Goal: Transaction & Acquisition: Purchase product/service

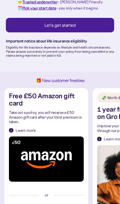
scroll to position [43, 0]
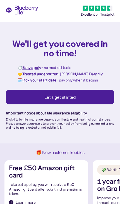
click at [77, 96] on div "Let's get started" at bounding box center [60, 97] width 96 height 6
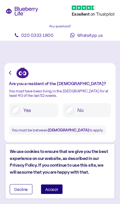
click at [23, 190] on span "Decline" at bounding box center [21, 189] width 14 height 4
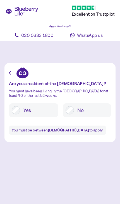
click at [22, 112] on label "Yes" at bounding box center [37, 110] width 35 height 8
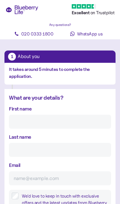
scroll to position [3, 0]
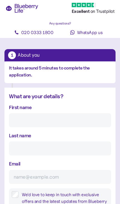
click at [53, 122] on input "First name" at bounding box center [60, 120] width 102 height 14
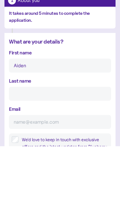
type input "Aiden"
click at [42, 145] on input "Last name" at bounding box center [60, 152] width 102 height 14
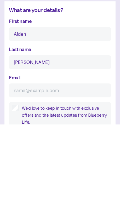
type input "[PERSON_NAME]"
click at [37, 163] on input "Email" at bounding box center [60, 170] width 102 height 14
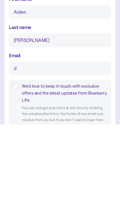
scroll to position [47, 0]
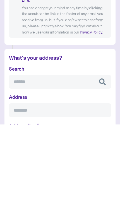
type input "[EMAIL_ADDRESS][DOMAIN_NAME]"
click at [81, 154] on input "Search" at bounding box center [60, 161] width 102 height 14
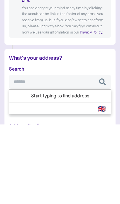
scroll to position [159, 0]
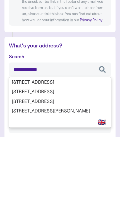
type input "**********"
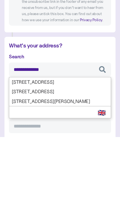
click at [71, 120] on div "**********" at bounding box center [60, 202] width 102 height 165
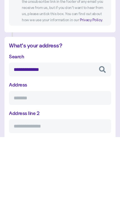
type input "**********"
type input "*******"
type input "**********"
type input "********"
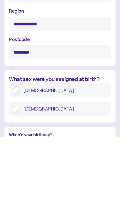
type input "**********"
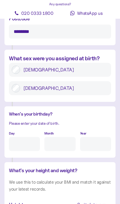
scroll to position [405, 0]
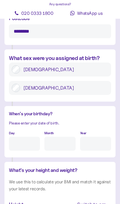
click at [31, 136] on input "Day" at bounding box center [24, 143] width 31 height 14
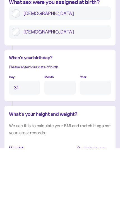
type input "31"
click at [65, 136] on input "Month" at bounding box center [59, 143] width 31 height 14
click at [96, 136] on input "Year" at bounding box center [95, 143] width 31 height 14
type input "8"
type input "****"
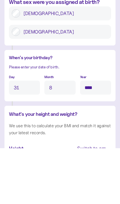
scroll to position [461, 0]
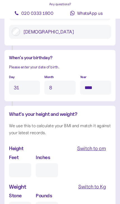
click at [111, 157] on div "What's your height and weight? We use this to calculate your BMI and match it a…" at bounding box center [59, 179] width 111 height 146
click at [25, 163] on input "Feet" at bounding box center [20, 170] width 22 height 14
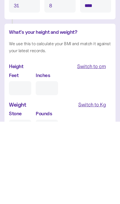
type input "5"
type input "0"
type input "5"
click at [54, 163] on input "0" at bounding box center [47, 170] width 22 height 14
type input "0"
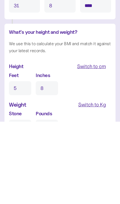
scroll to position [543, 0]
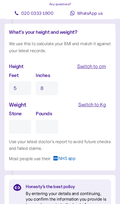
type input "8"
click at [22, 119] on input "Stone" at bounding box center [20, 126] width 22 height 14
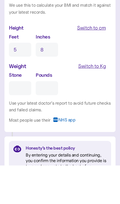
click at [98, 101] on div "Switch to Kg" at bounding box center [92, 105] width 28 height 8
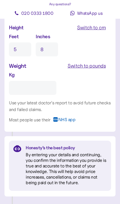
click at [44, 81] on input "Kg" at bounding box center [32, 88] width 47 height 14
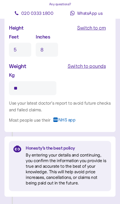
type input "**"
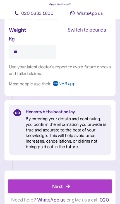
scroll to position [620, 0]
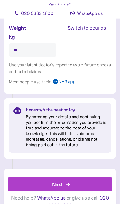
click at [79, 177] on div "Next" at bounding box center [61, 183] width 92 height 13
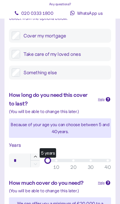
scroll to position [117, 0]
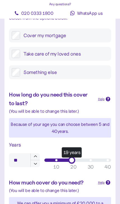
type input "**"
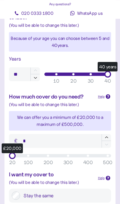
scroll to position [201, 0]
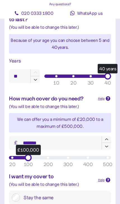
type input "*******"
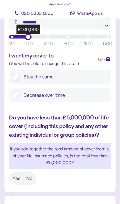
scroll to position [322, 0]
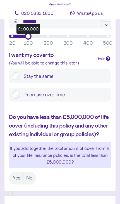
click at [17, 176] on label "Yes" at bounding box center [16, 177] width 13 height 10
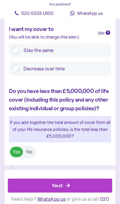
click at [72, 183] on div "Next" at bounding box center [61, 184] width 92 height 13
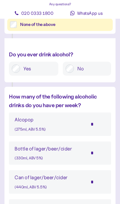
scroll to position [311, 0]
click at [95, 151] on input "*" at bounding box center [95, 153] width 19 height 14
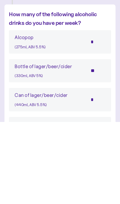
type input "*"
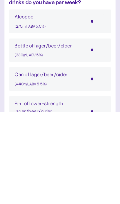
scroll to position [322, 0]
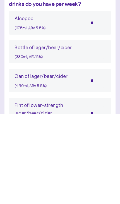
type input "*"
click at [101, 163] on input "*" at bounding box center [95, 170] width 19 height 14
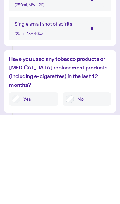
scroll to position [577, 0]
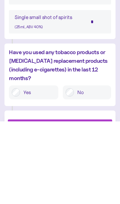
type input "*"
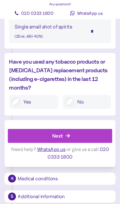
click at [73, 129] on div "Next" at bounding box center [61, 135] width 92 height 13
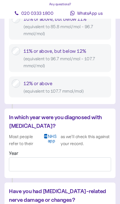
scroll to position [520, 0]
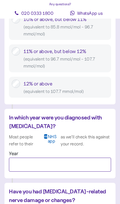
click at [25, 161] on input "Year" at bounding box center [60, 164] width 102 height 14
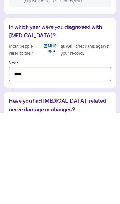
type input "****"
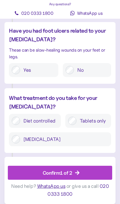
scroll to position [915, 0]
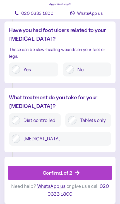
click at [62, 169] on div "Confirm 1 of 2" at bounding box center [58, 173] width 30 height 8
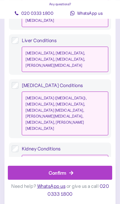
scroll to position [789, 0]
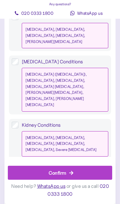
click at [69, 175] on icon "button" at bounding box center [71, 172] width 5 height 5
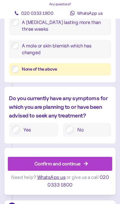
scroll to position [413, 0]
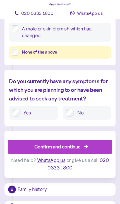
click at [84, 143] on div "Confirm and continue" at bounding box center [61, 146] width 92 height 13
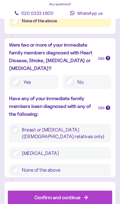
scroll to position [296, 0]
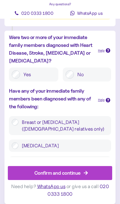
click at [81, 179] on div "Confirm and continue" at bounding box center [61, 172] width 92 height 13
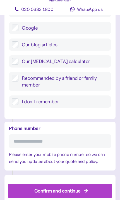
scroll to position [368, 0]
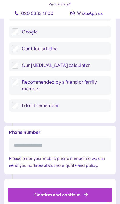
click at [16, 144] on input "Phone number" at bounding box center [60, 145] width 102 height 14
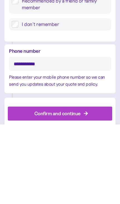
type input "**********"
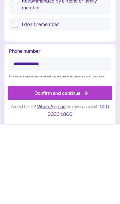
click at [76, 169] on div "Confirm and continue" at bounding box center [57, 173] width 46 height 8
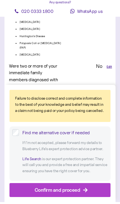
scroll to position [1738, 0]
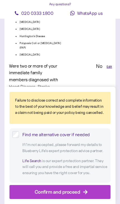
click at [68, 192] on div "Confirm and proceed" at bounding box center [58, 192] width 46 height 8
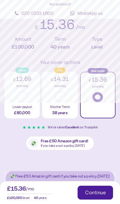
scroll to position [101, 0]
click at [97, 192] on div "Continue" at bounding box center [95, 192] width 20 height 5
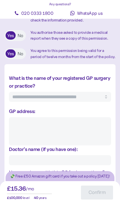
scroll to position [322, 0]
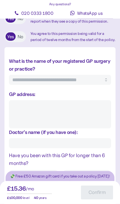
click at [17, 100] on textarea "GP address:" at bounding box center [60, 114] width 102 height 28
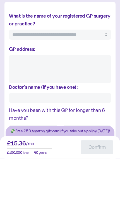
paste textarea "**********"
type textarea "*"
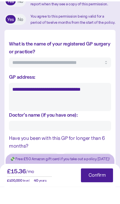
type textarea "**********"
click at [38, 75] on input "What is the name of your registered GP surgery or practice?" at bounding box center [60, 80] width 102 height 10
type textarea "*"
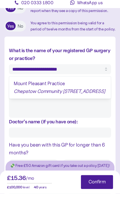
type input "**********"
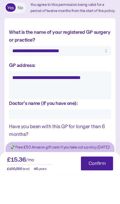
type textarea "*"
type textarea "**********"
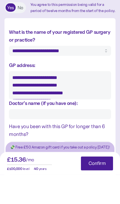
type input "**********"
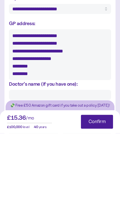
click at [29, 160] on input "Doctor's name (if you have one):" at bounding box center [60, 165] width 102 height 10
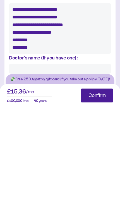
scroll to position [419, 0]
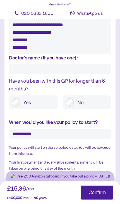
click at [21, 98] on label "Yes" at bounding box center [37, 102] width 35 height 8
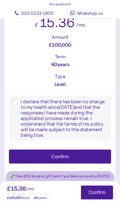
scroll to position [697, 0]
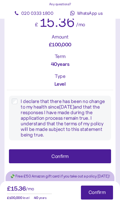
click at [69, 149] on div "Confirm" at bounding box center [59, 155] width 87 height 13
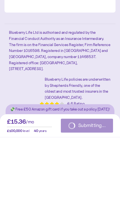
scroll to position [813, 0]
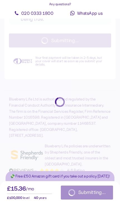
type textarea "*"
